Goal: Transaction & Acquisition: Book appointment/travel/reservation

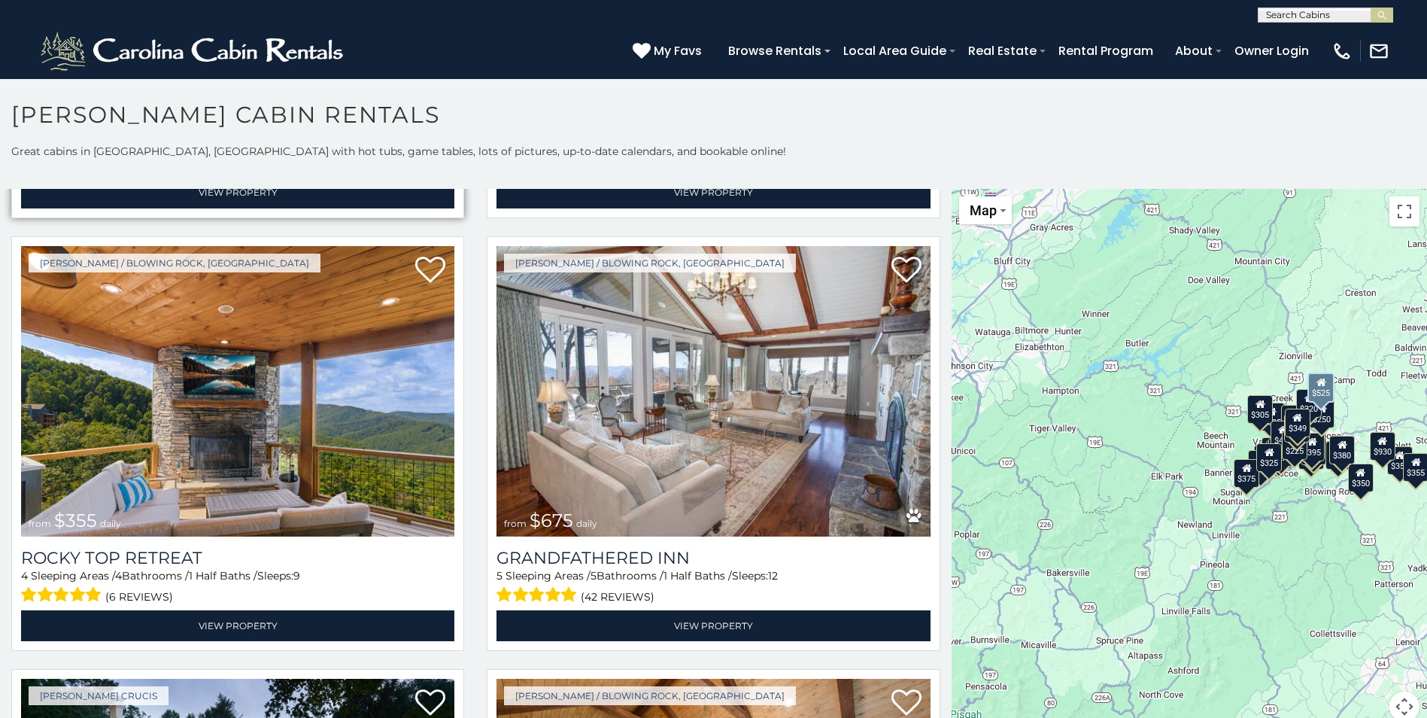
scroll to position [903, 0]
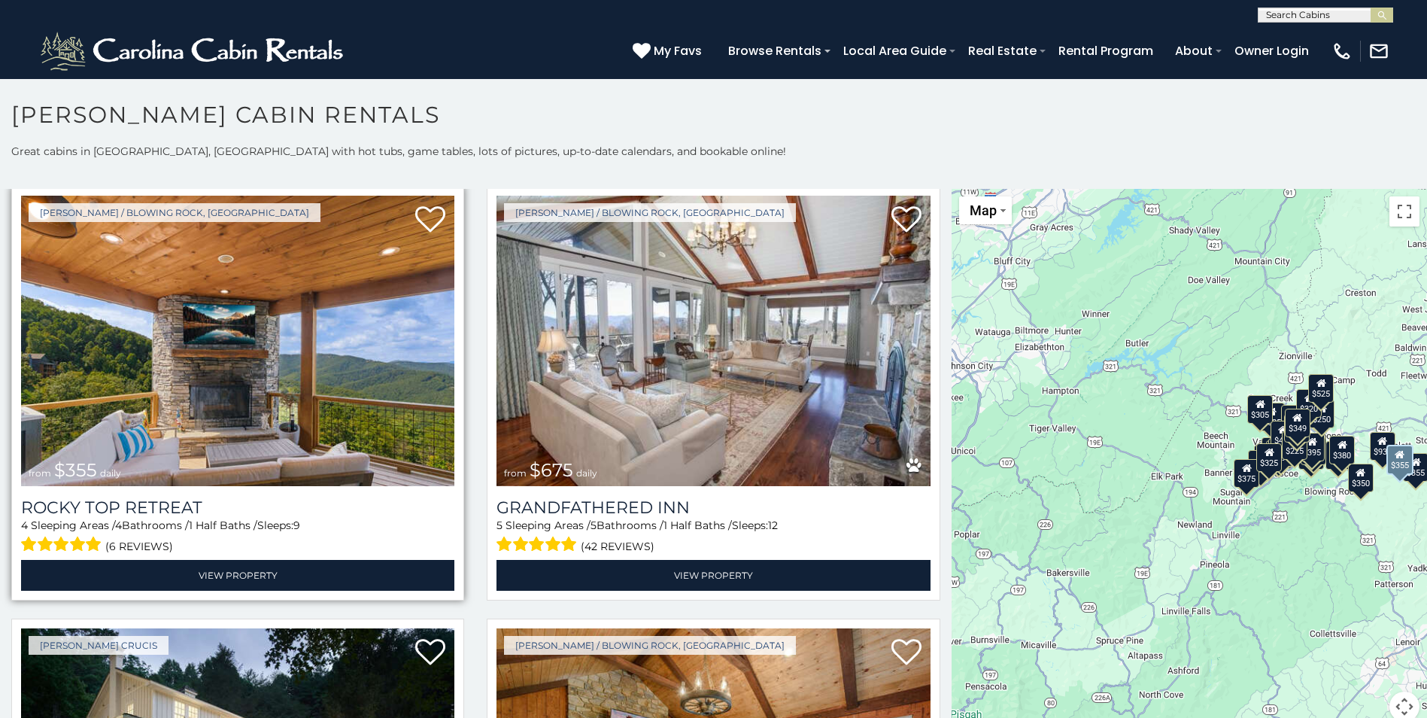
click at [128, 414] on img at bounding box center [237, 341] width 433 height 290
click at [204, 384] on img at bounding box center [237, 341] width 433 height 290
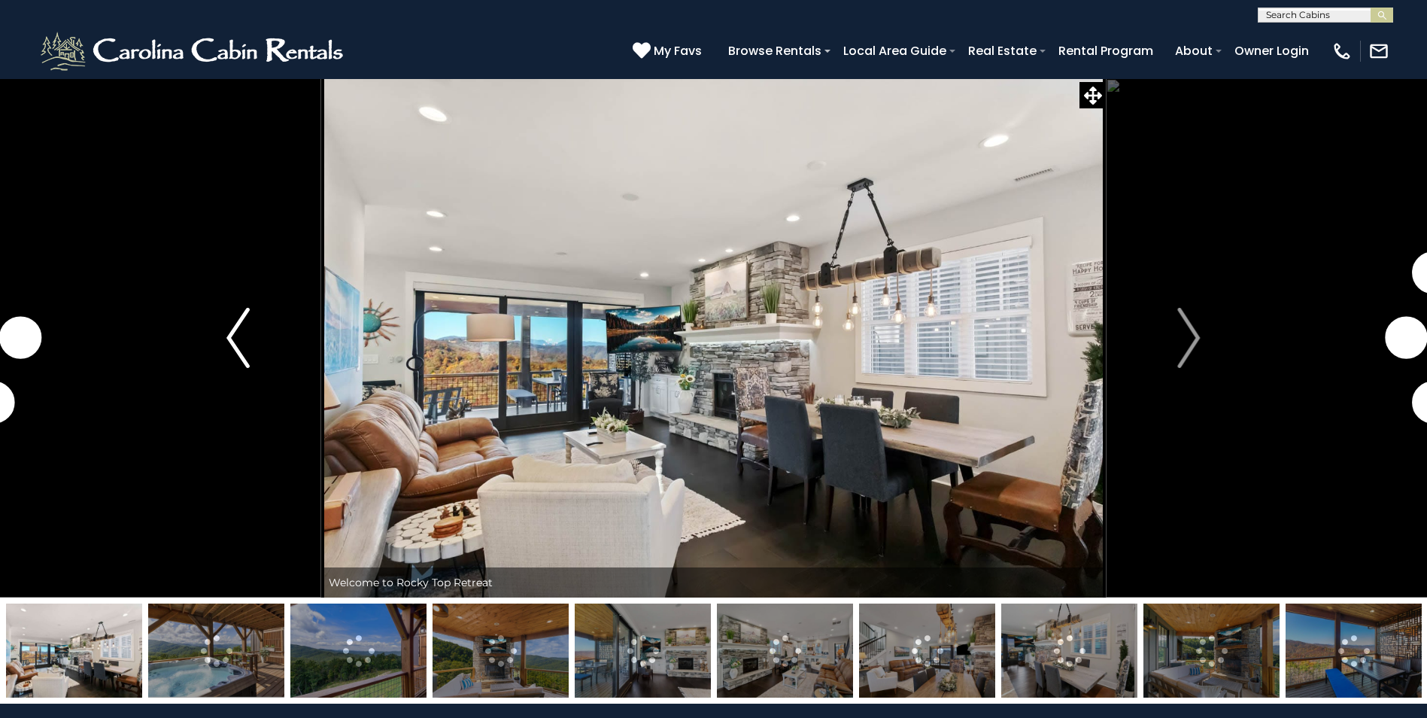
click at [235, 346] on img "Previous" at bounding box center [237, 338] width 23 height 60
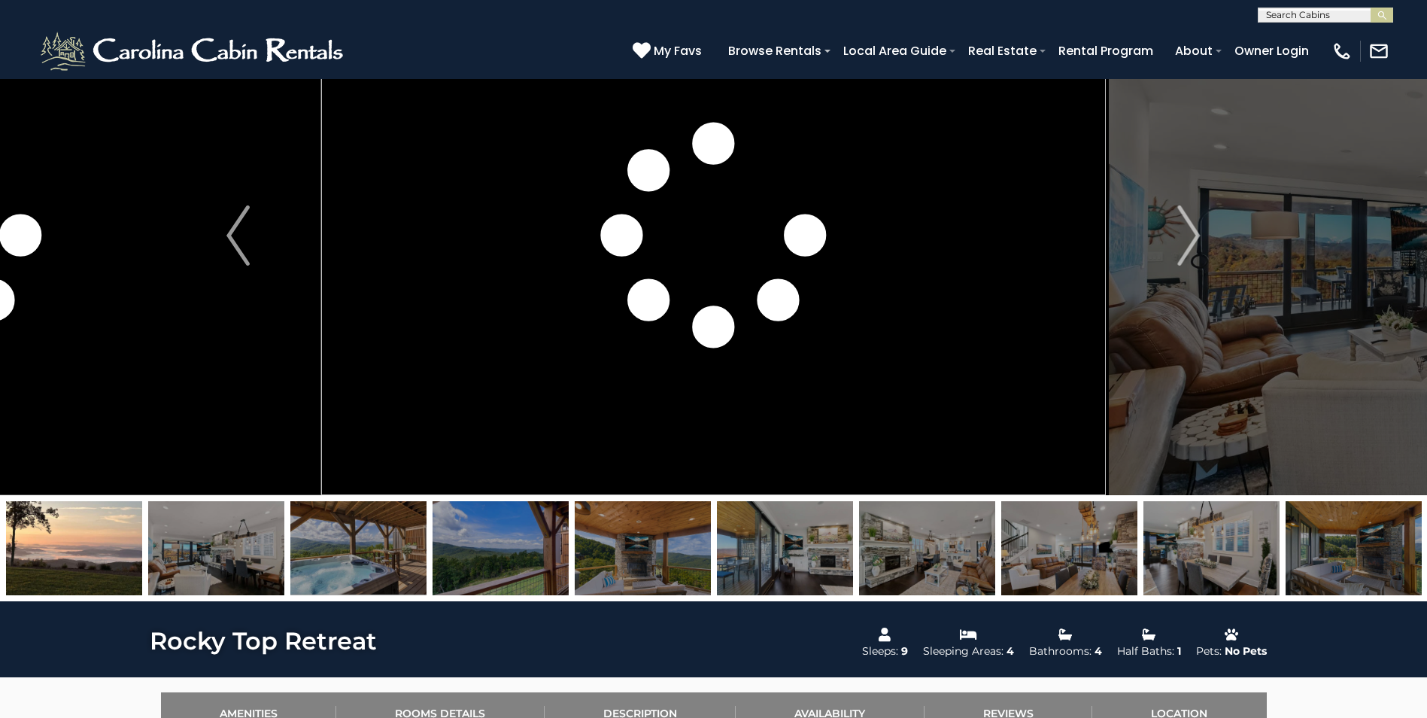
scroll to position [75, 0]
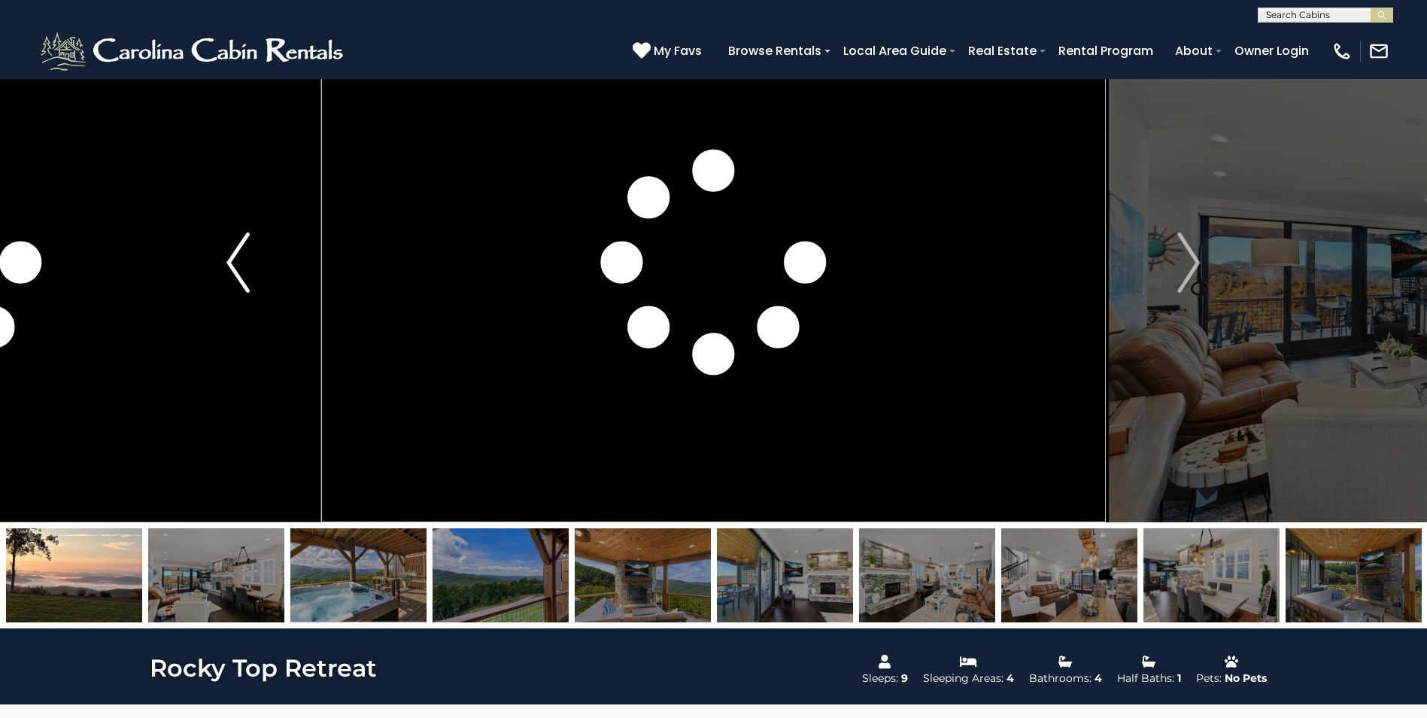
click at [241, 262] on img "Previous" at bounding box center [237, 262] width 23 height 60
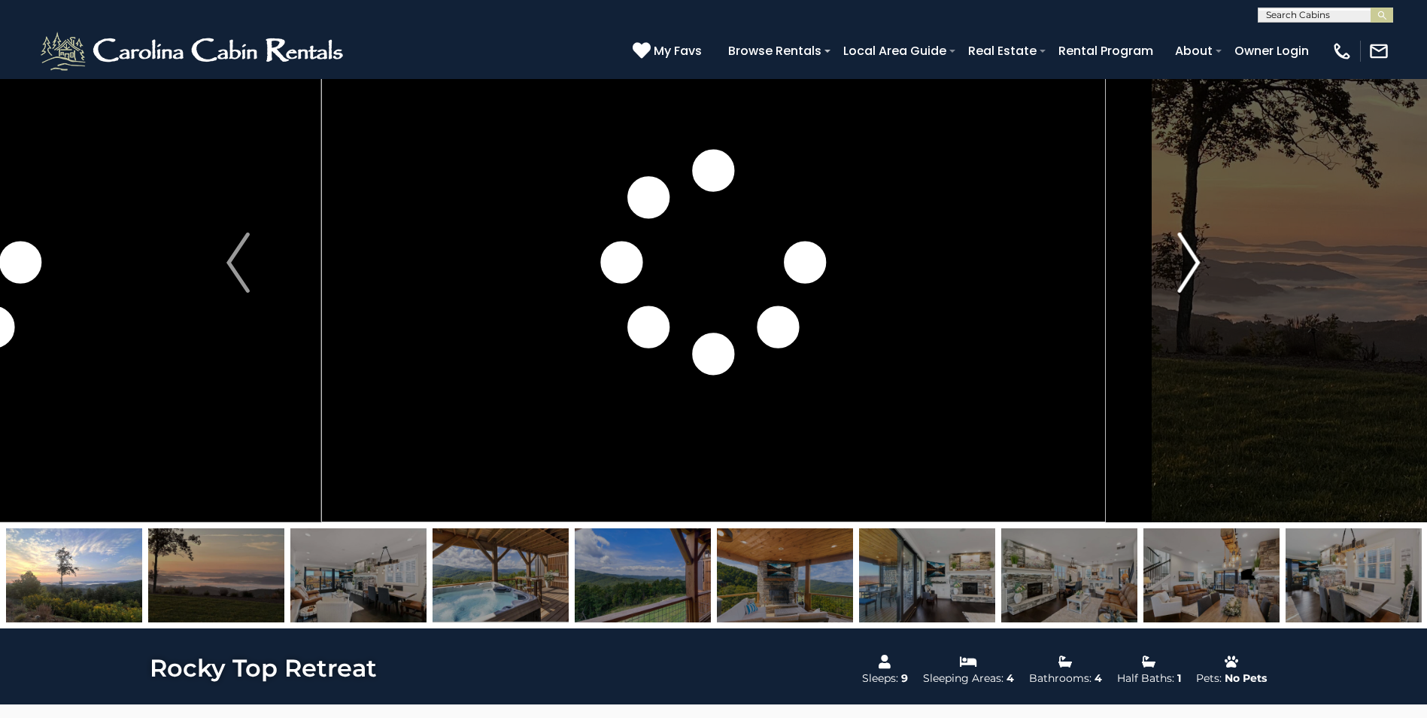
click at [1189, 248] on img "Next" at bounding box center [1188, 262] width 23 height 60
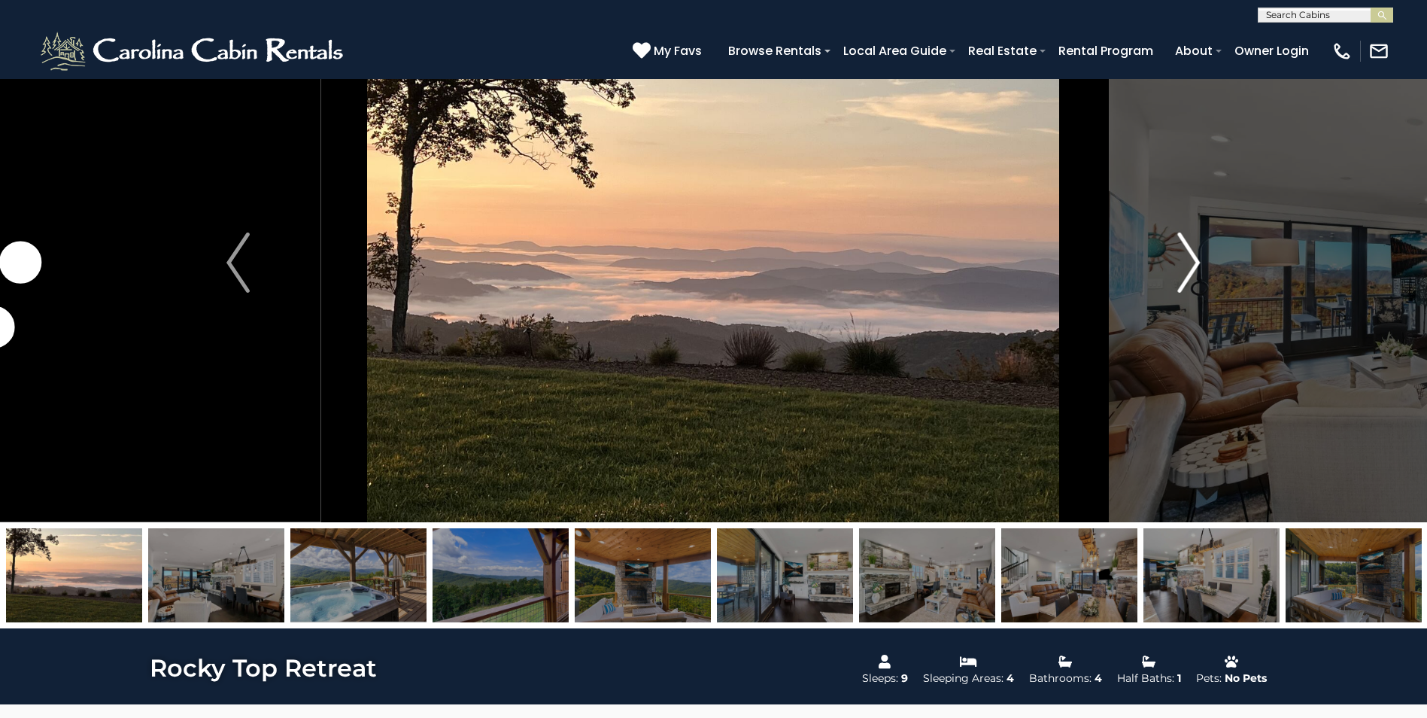
click at [1189, 248] on img "Next" at bounding box center [1188, 262] width 23 height 60
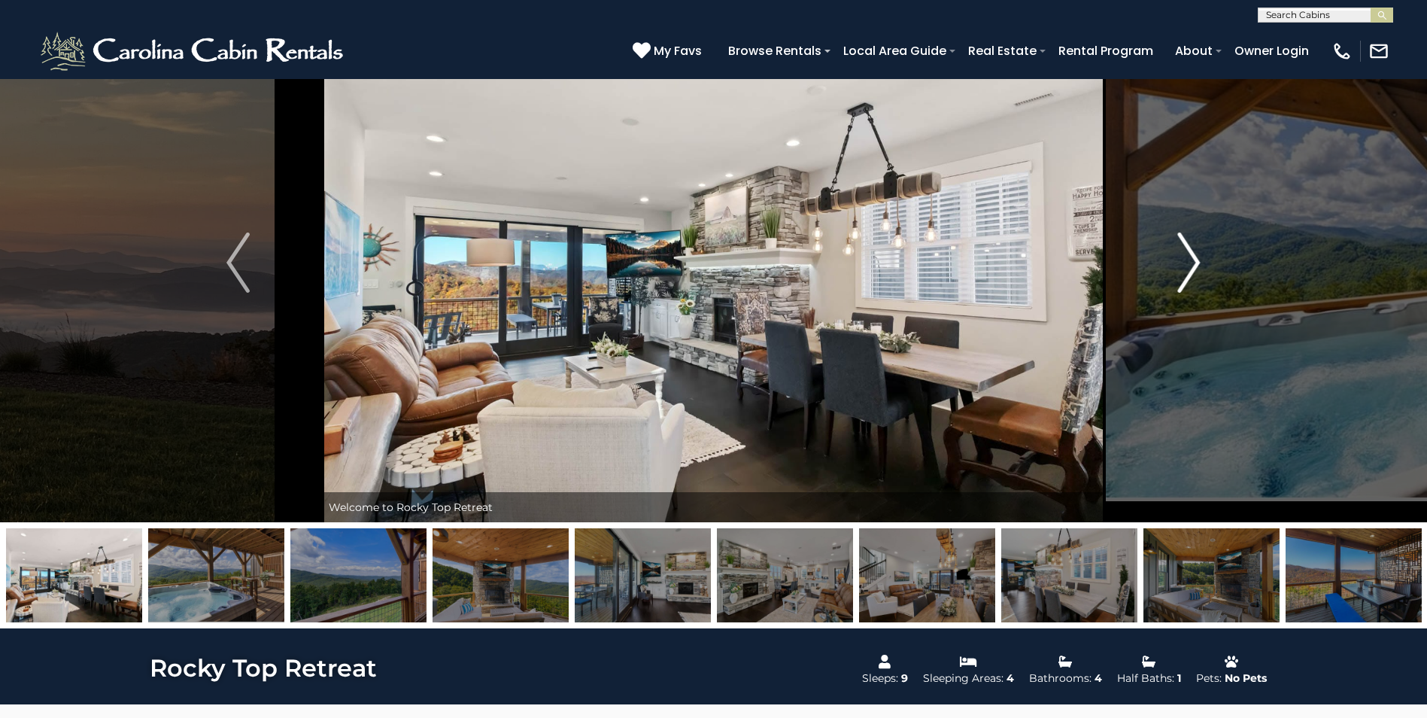
click at [1189, 260] on img "Next" at bounding box center [1188, 262] width 23 height 60
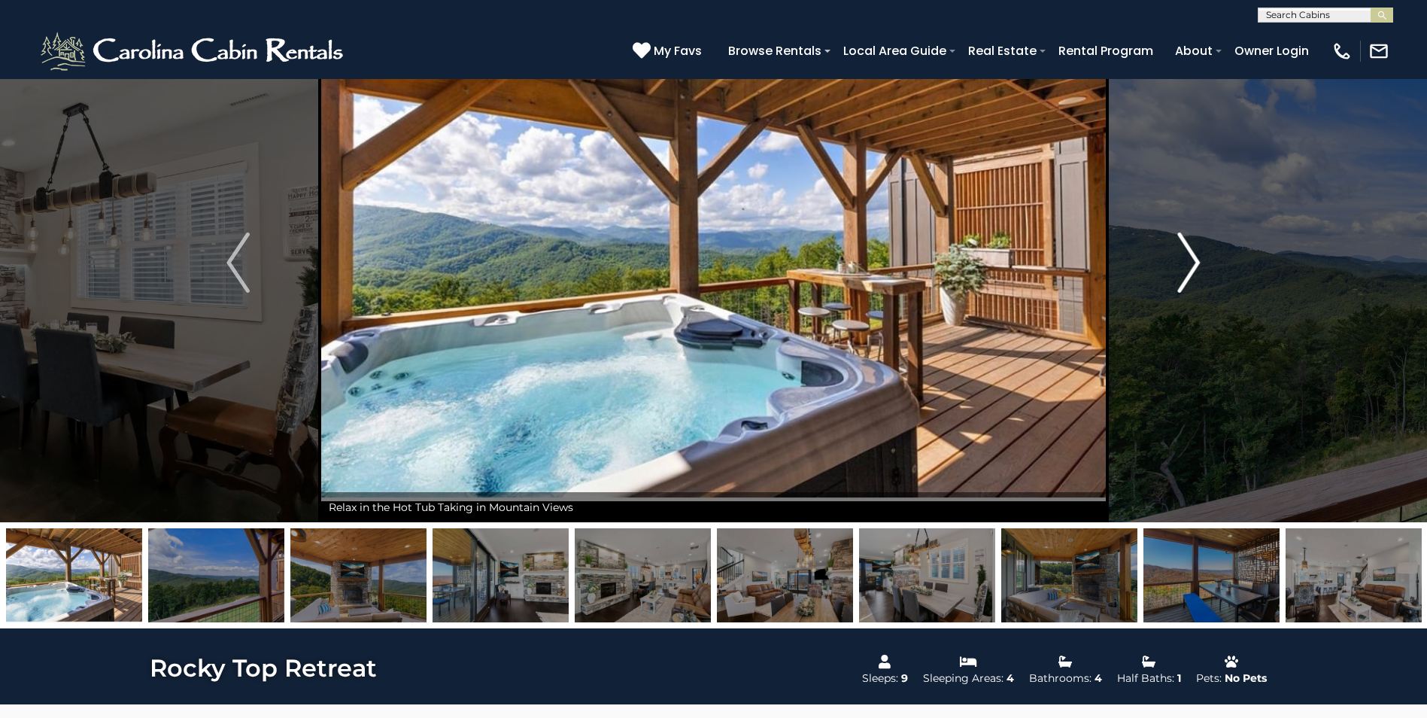
click at [1197, 257] on img "Next" at bounding box center [1188, 262] width 23 height 60
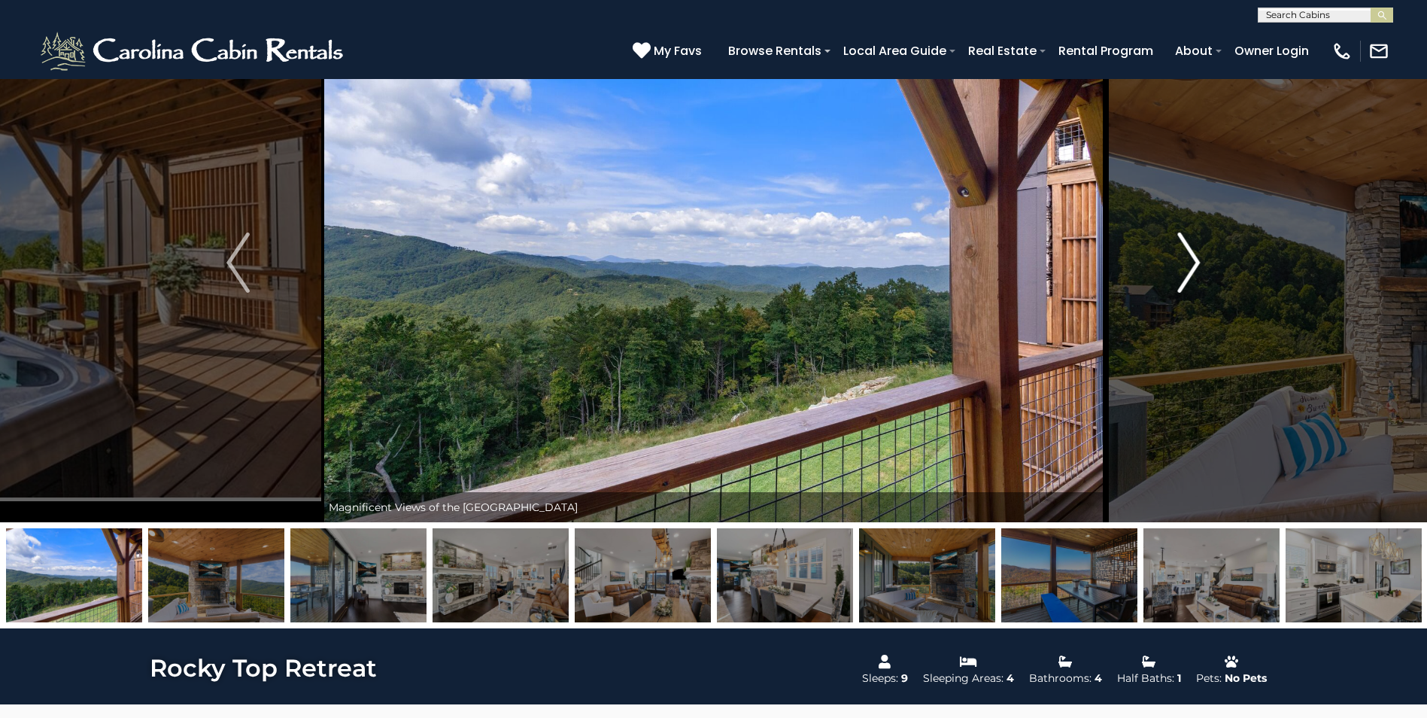
click at [1192, 257] on img "Next" at bounding box center [1188, 262] width 23 height 60
